Goal: Information Seeking & Learning: Learn about a topic

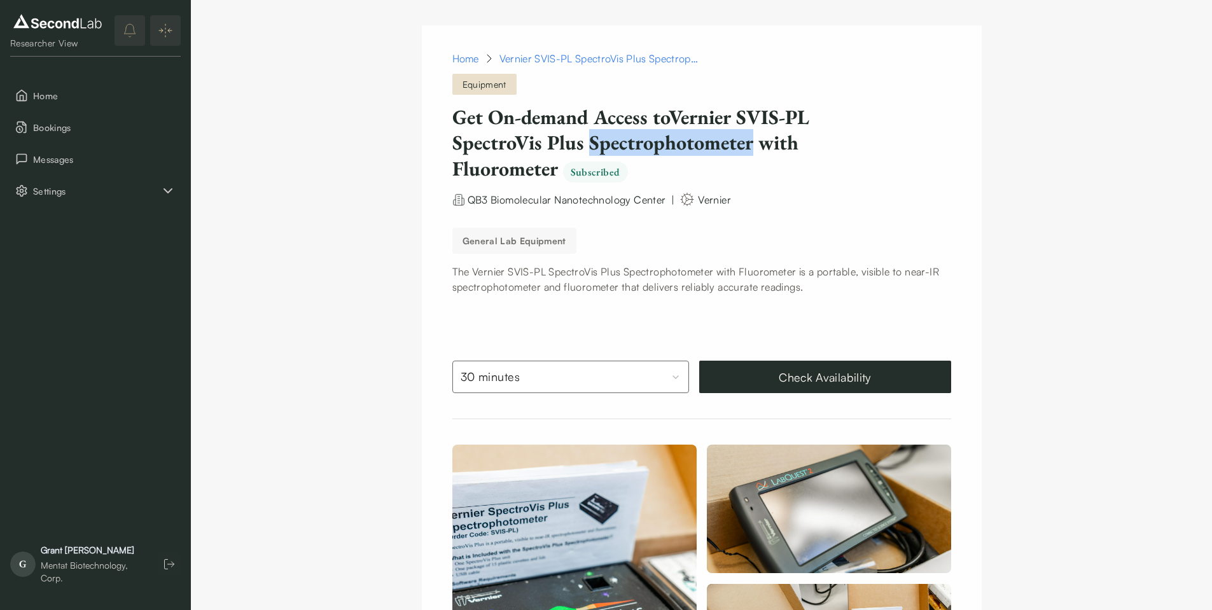
drag, startPoint x: 592, startPoint y: 144, endPoint x: 749, endPoint y: 145, distance: 157.2
click at [749, 145] on h1 "Get On-demand Access to Vernier SVIS-PL SpectroVis Plus Spectrophotometer with …" at bounding box center [669, 142] width 433 height 77
